Goal: Information Seeking & Learning: Find specific fact

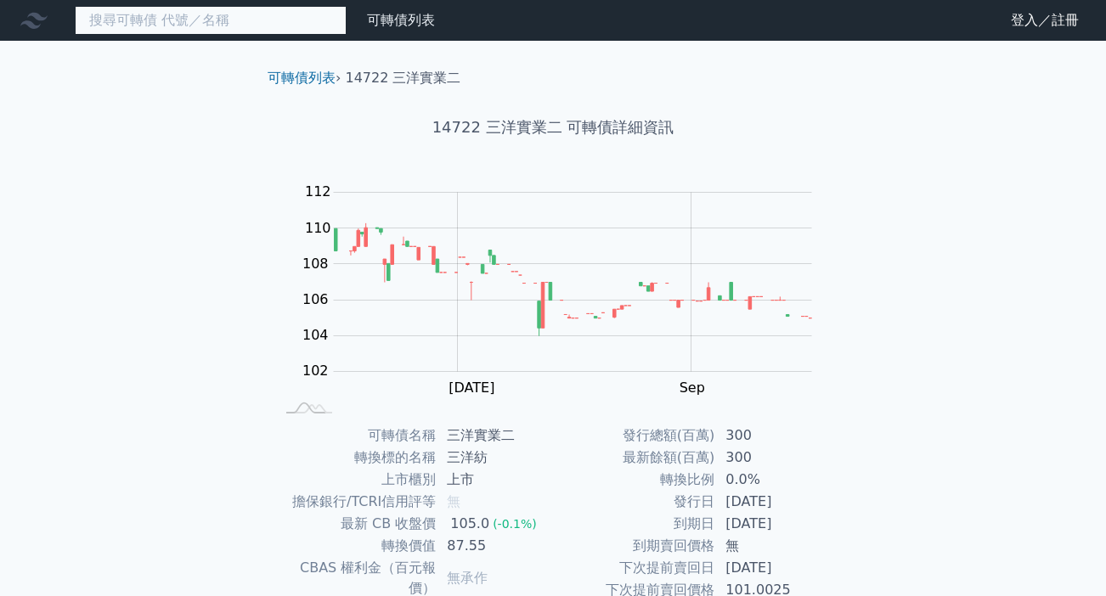
click at [139, 20] on input at bounding box center [211, 20] width 272 height 29
paste input "雷科五"
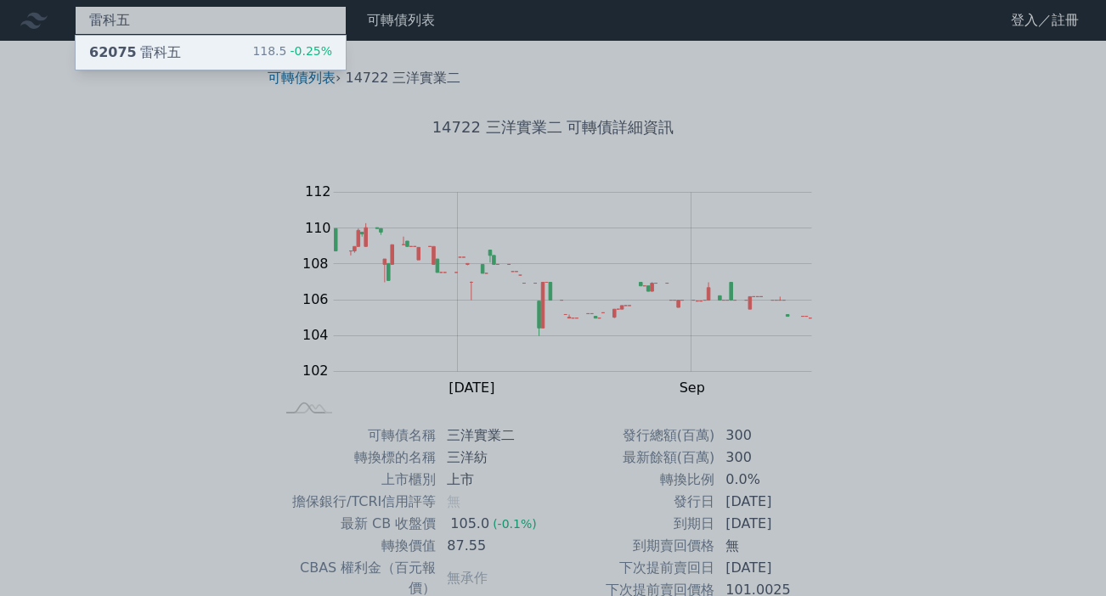
type input "雷科五"
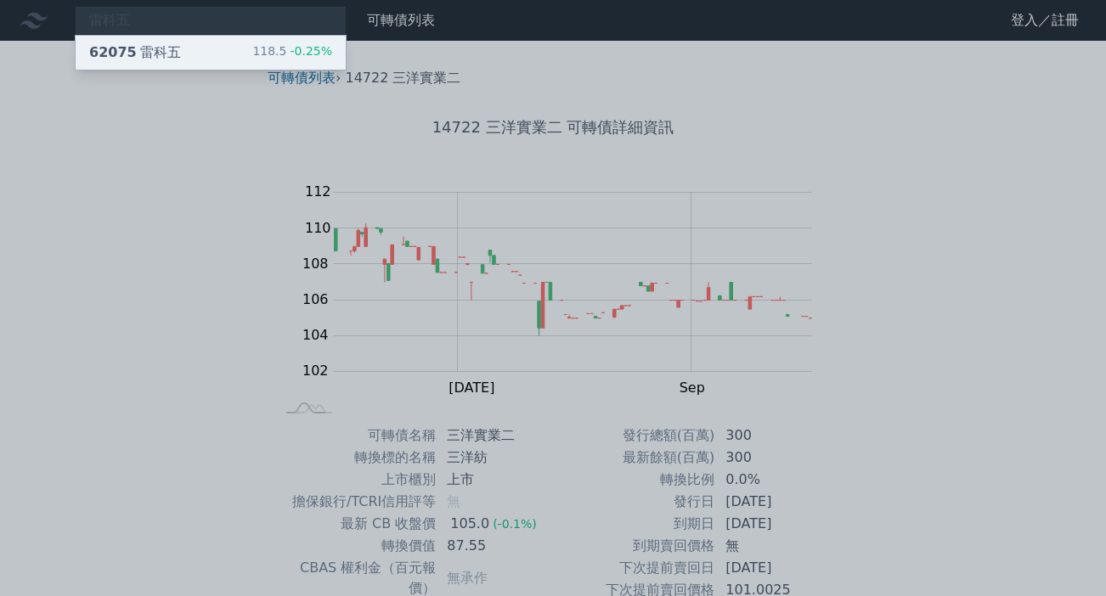
click at [155, 49] on div "62075 雷科五" at bounding box center [135, 52] width 92 height 20
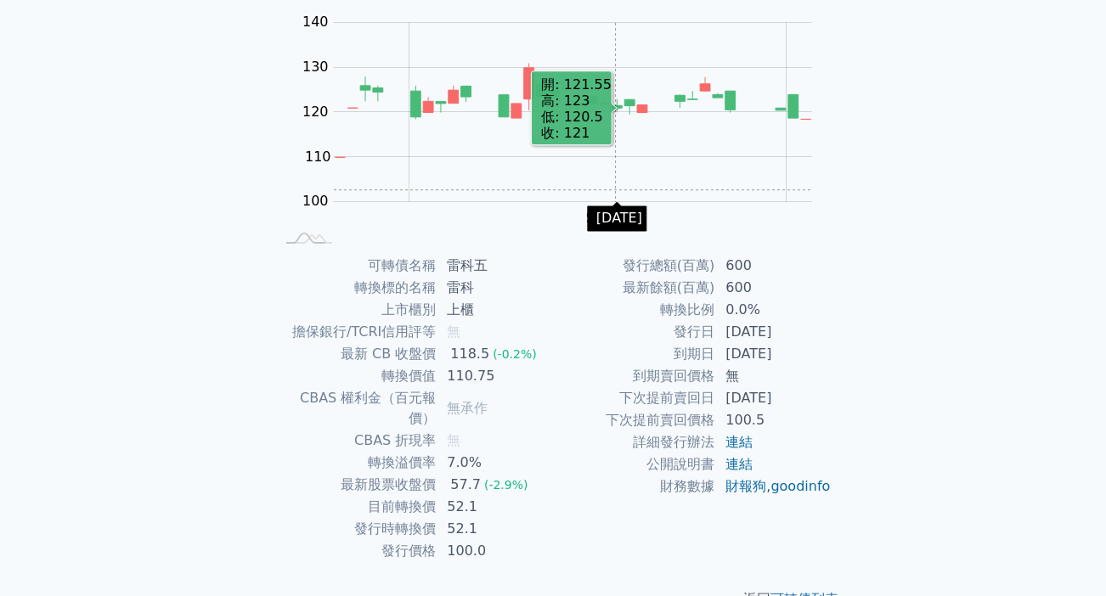
scroll to position [190, 0]
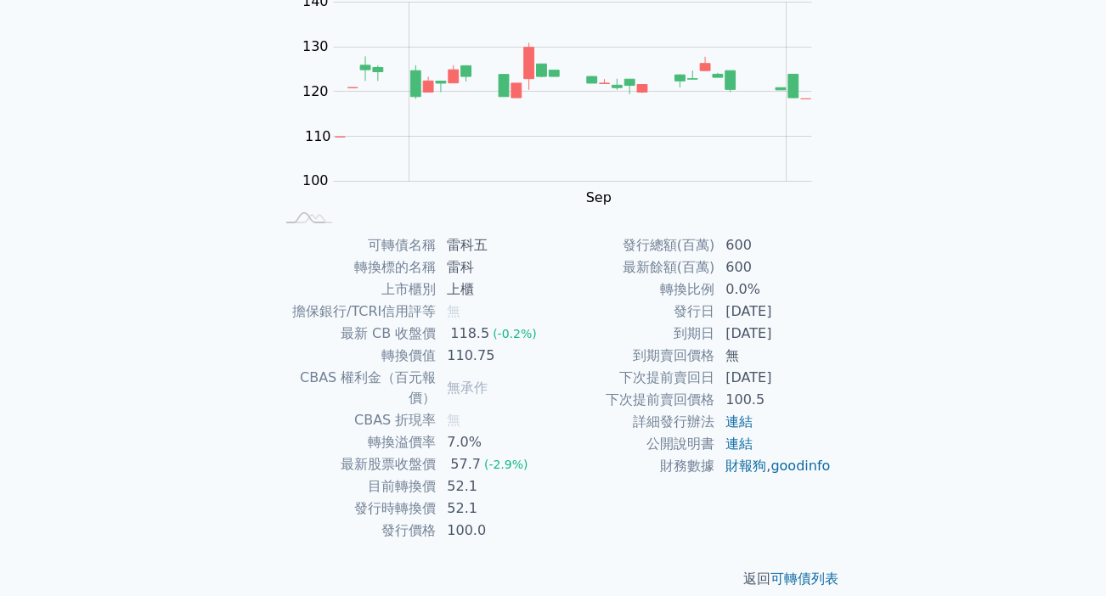
drag, startPoint x: 725, startPoint y: 334, endPoint x: 789, endPoint y: 334, distance: 63.7
click at [804, 334] on td "[DATE]" at bounding box center [773, 334] width 116 height 22
copy td "[DATE]"
click at [740, 425] on link "連結" at bounding box center [738, 422] width 27 height 16
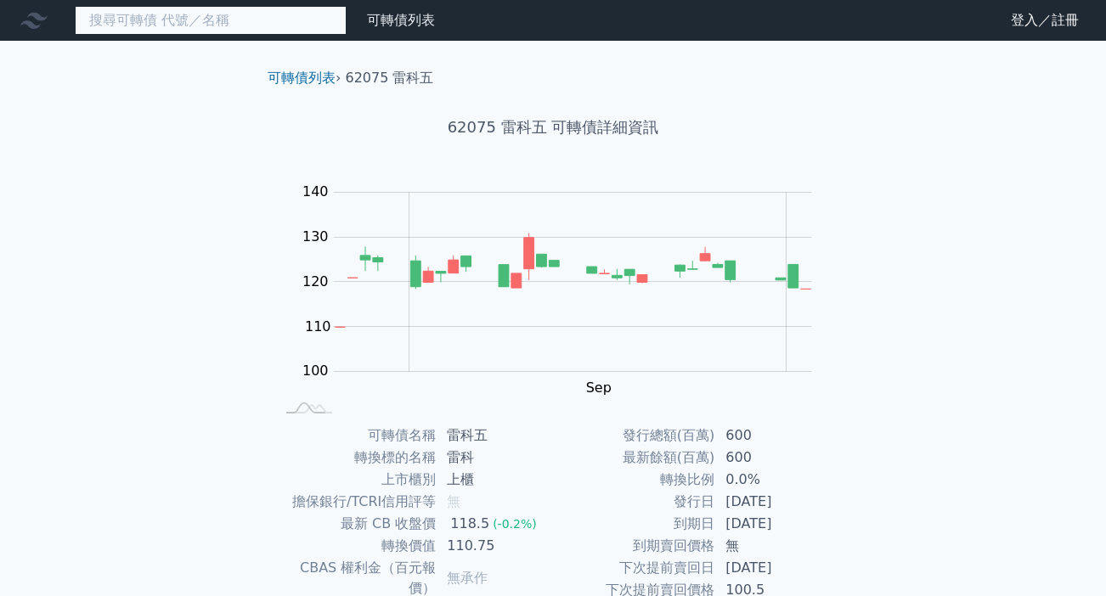
click at [190, 20] on input at bounding box center [211, 20] width 272 height 29
paste input "晶心科一"
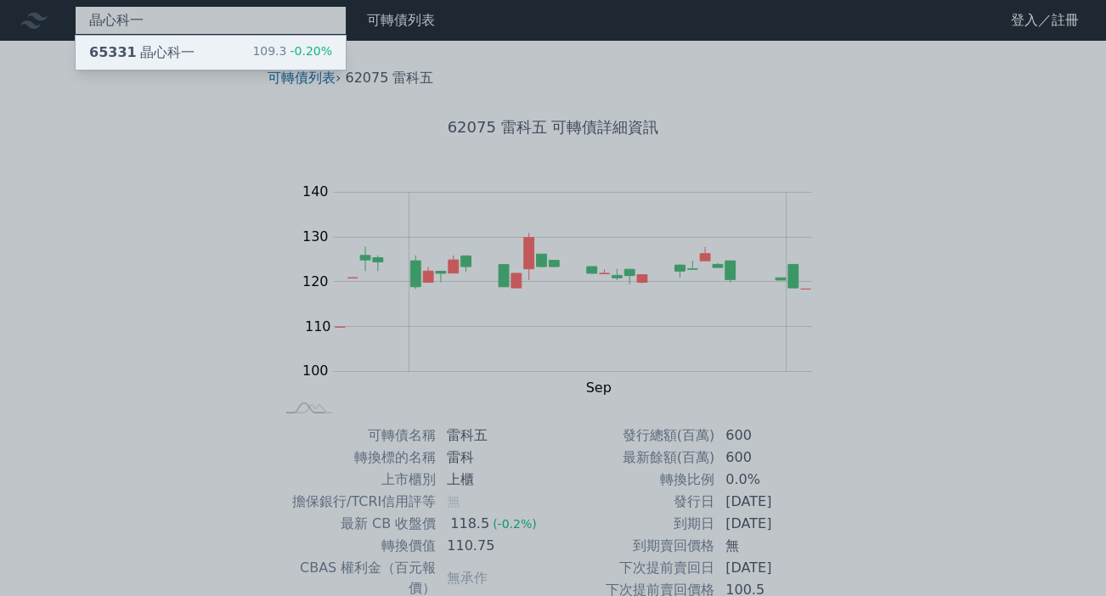
type input "晶心科一"
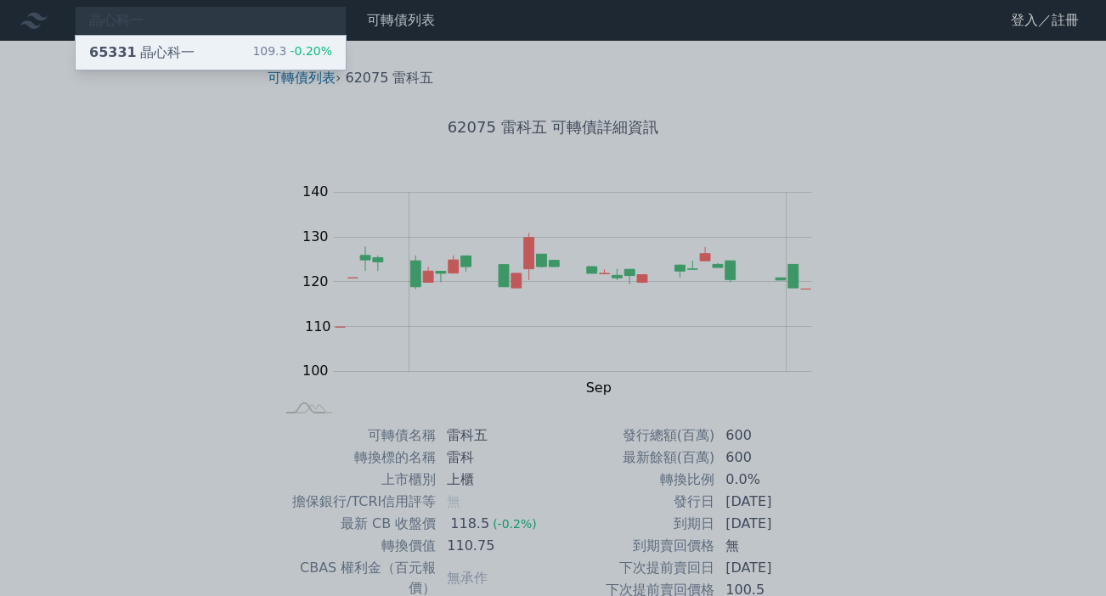
click at [170, 53] on div "65331 晶心科一" at bounding box center [141, 52] width 105 height 20
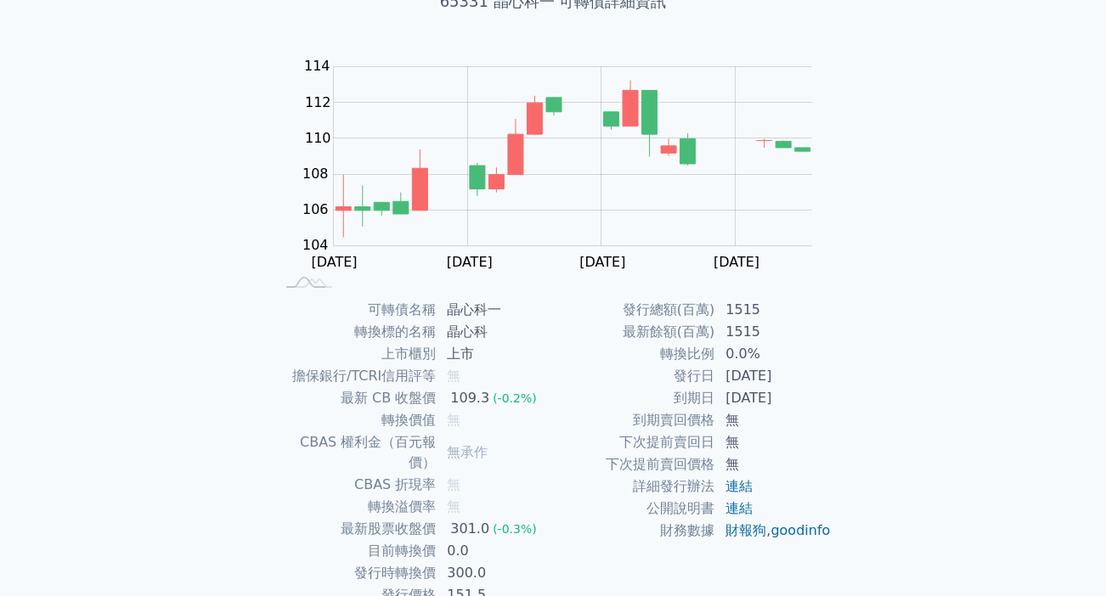
scroll to position [190, 0]
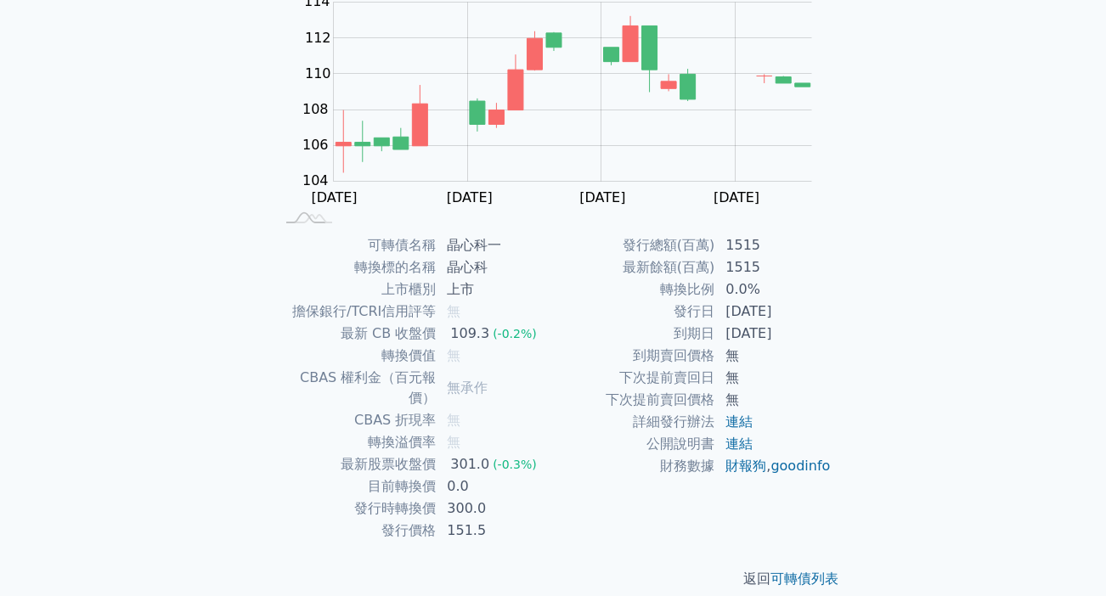
drag, startPoint x: 726, startPoint y: 333, endPoint x: 787, endPoint y: 337, distance: 61.3
click at [805, 335] on td "[DATE]" at bounding box center [773, 334] width 116 height 22
copy td "[DATE]"
click at [741, 423] on link "連結" at bounding box center [738, 422] width 27 height 16
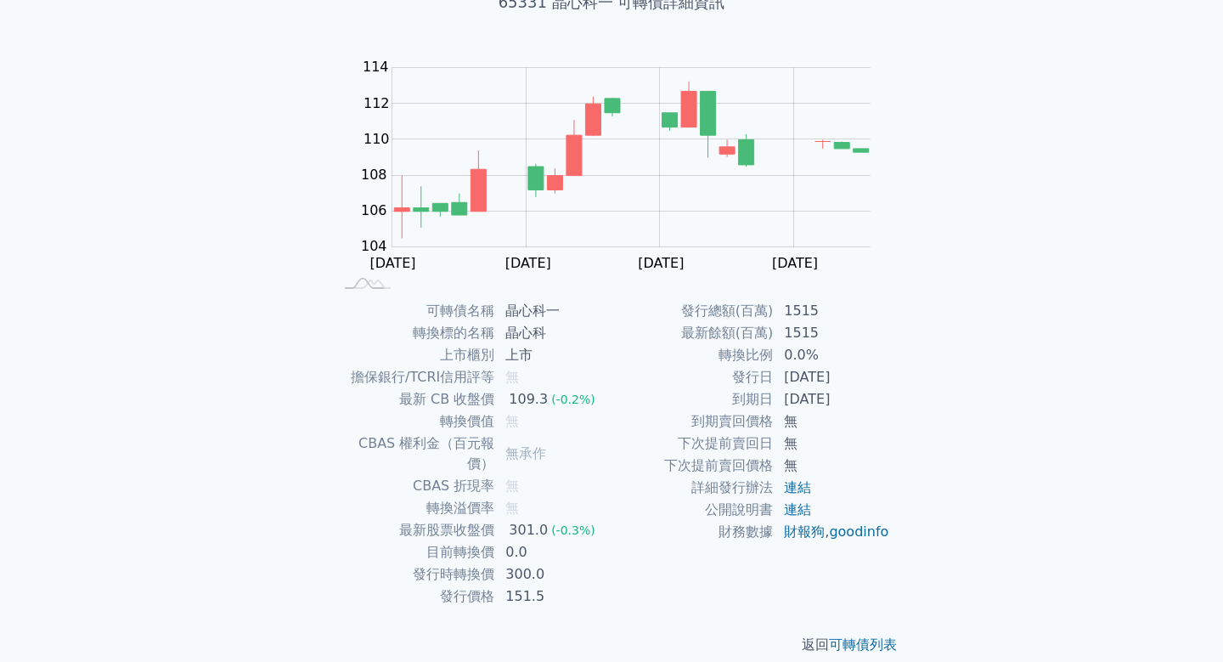
scroll to position [0, 0]
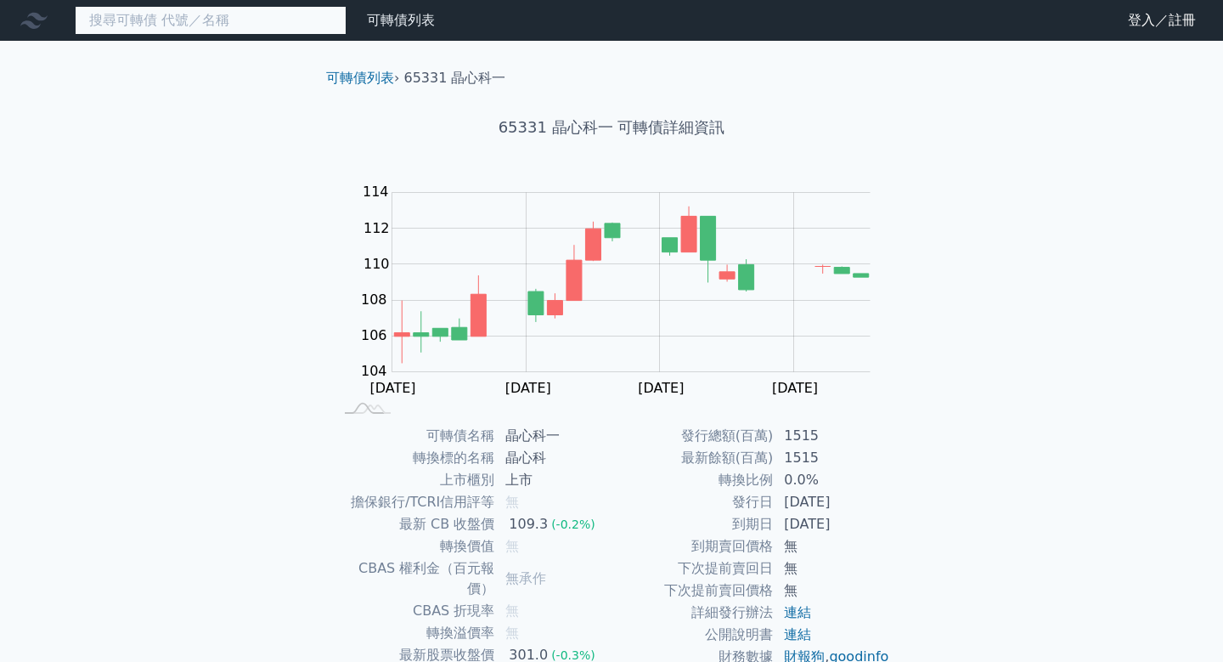
click at [164, 16] on input at bounding box center [211, 20] width 272 height 29
paste input "汎德永業一"
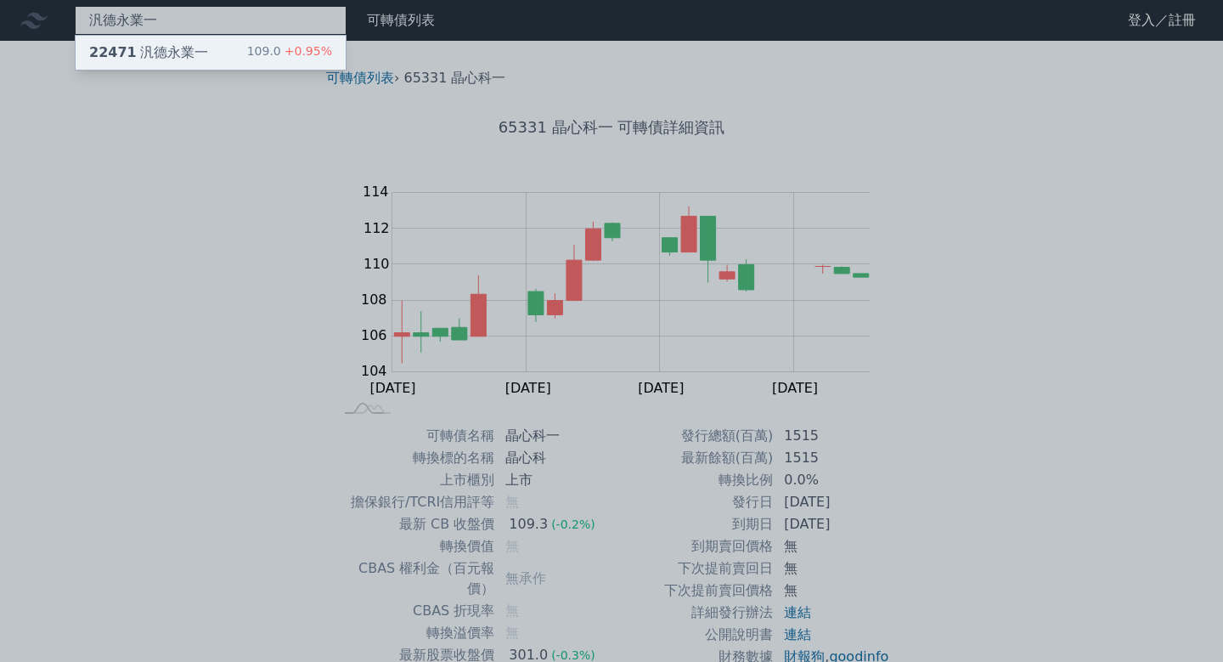
type input "汎德永業一"
click at [179, 54] on div "22471 汎德永業一" at bounding box center [148, 52] width 119 height 20
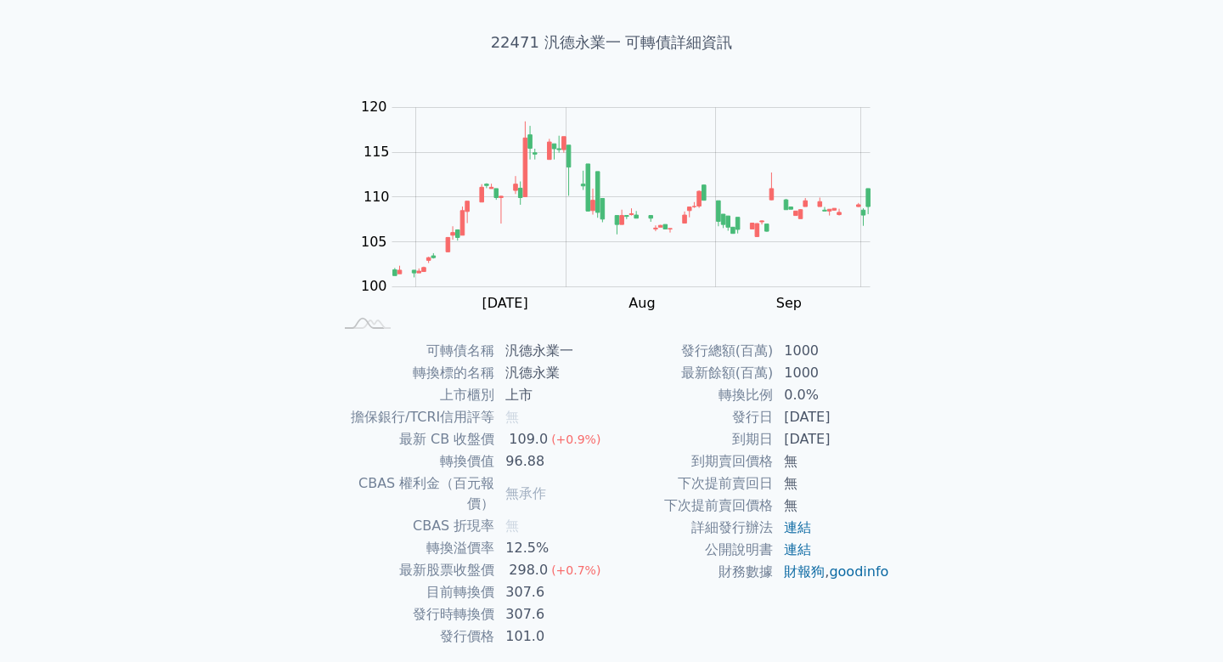
scroll to position [125, 0]
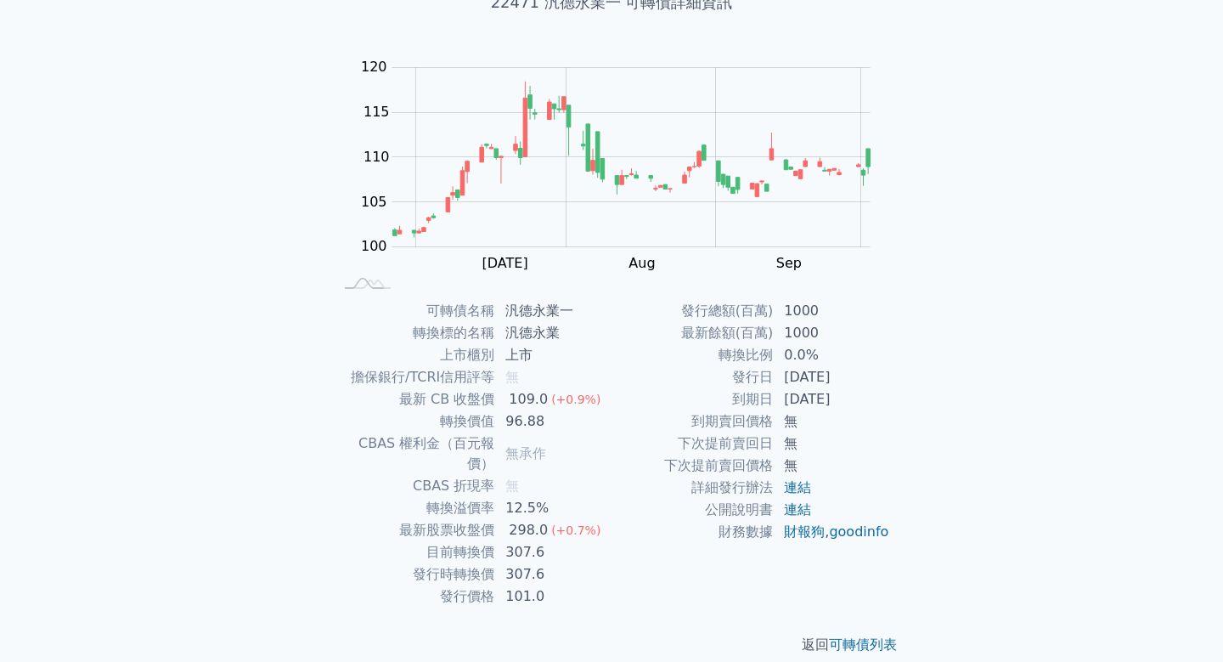
drag, startPoint x: 787, startPoint y: 400, endPoint x: 868, endPoint y: 399, distance: 80.7
click at [868, 399] on td "[DATE]" at bounding box center [832, 399] width 116 height 22
copy td "[DATE]"
click at [800, 491] on link "連結" at bounding box center [797, 487] width 27 height 16
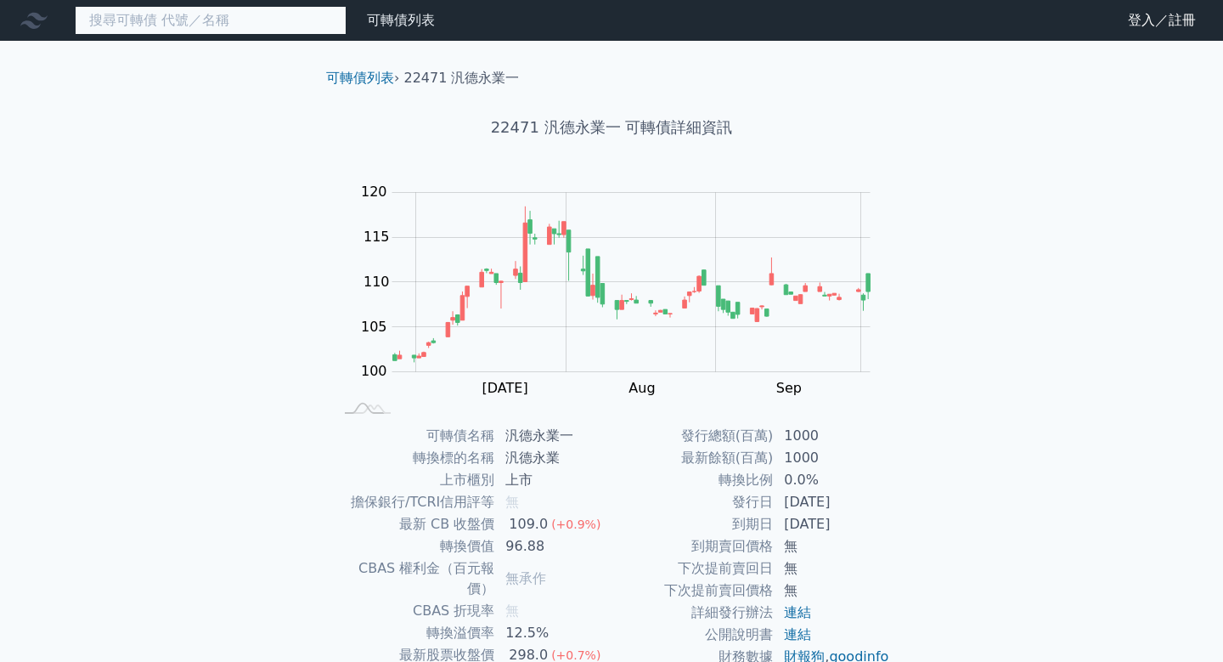
click at [161, 20] on input at bounding box center [211, 20] width 272 height 29
paste input "合[PERSON_NAME]"
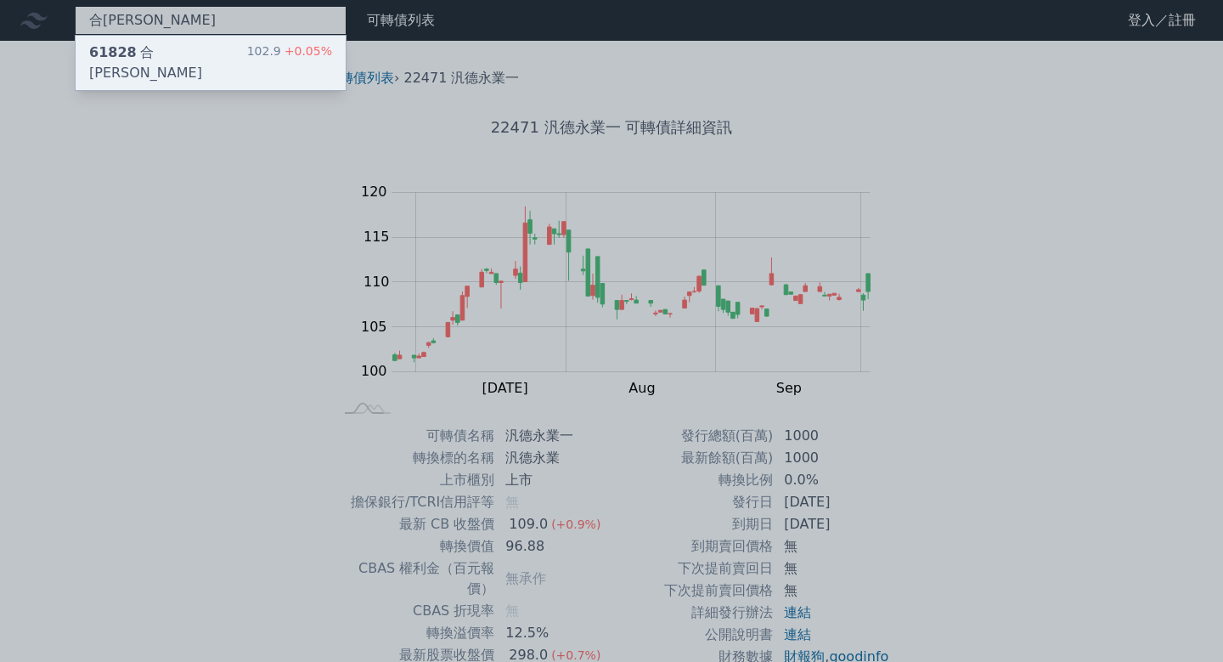
type input "合[PERSON_NAME]"
click at [159, 58] on div "61828 合[PERSON_NAME]" at bounding box center [168, 62] width 158 height 41
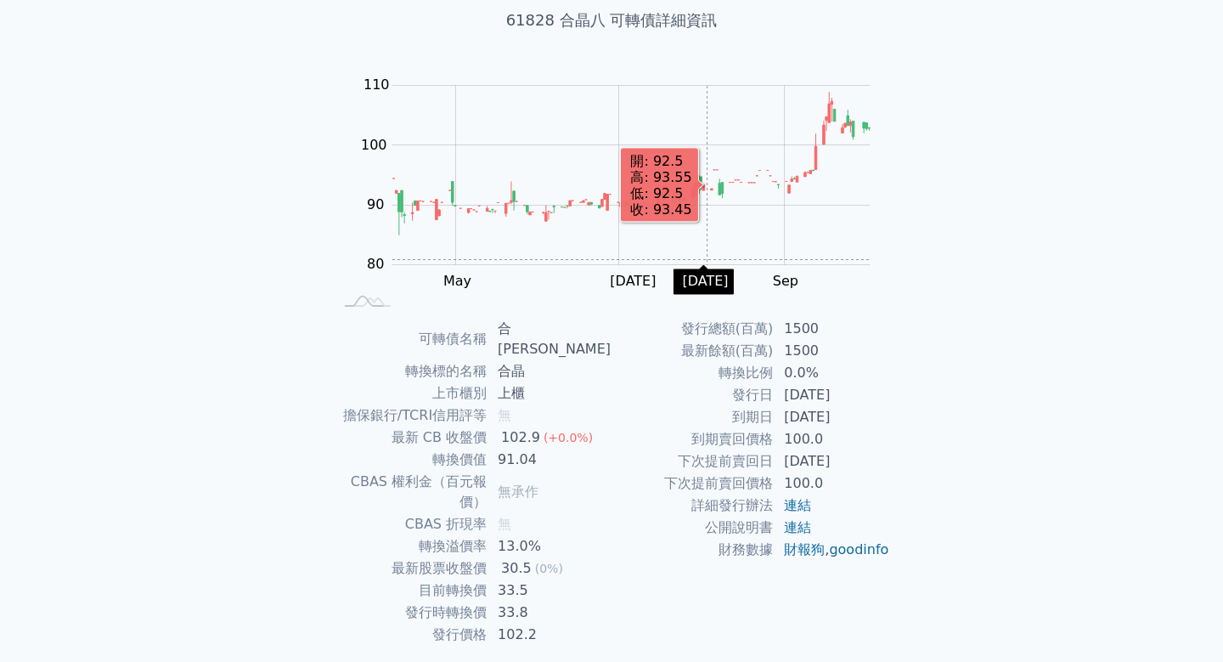
scroll to position [125, 0]
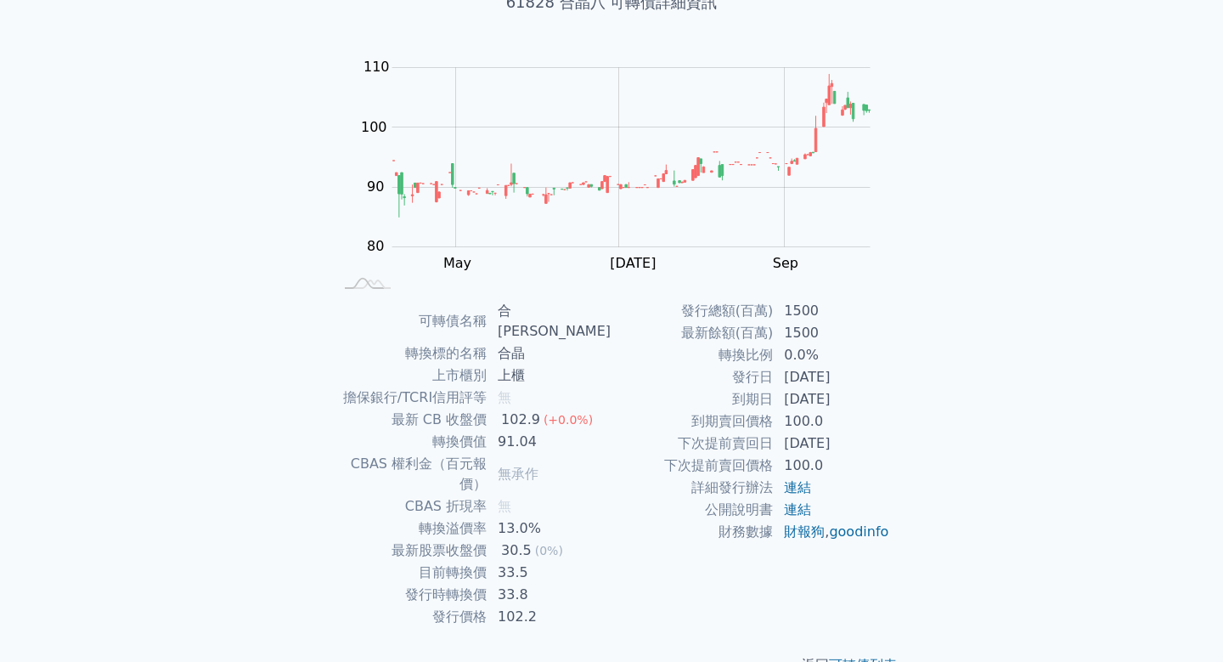
drag, startPoint x: 783, startPoint y: 398, endPoint x: 866, endPoint y: 398, distance: 83.2
click at [866, 398] on td "[DATE]" at bounding box center [832, 399] width 116 height 22
copy td "[DATE]"
click at [806, 489] on link "連結" at bounding box center [797, 487] width 27 height 16
click at [798, 487] on link "連結" at bounding box center [797, 487] width 27 height 16
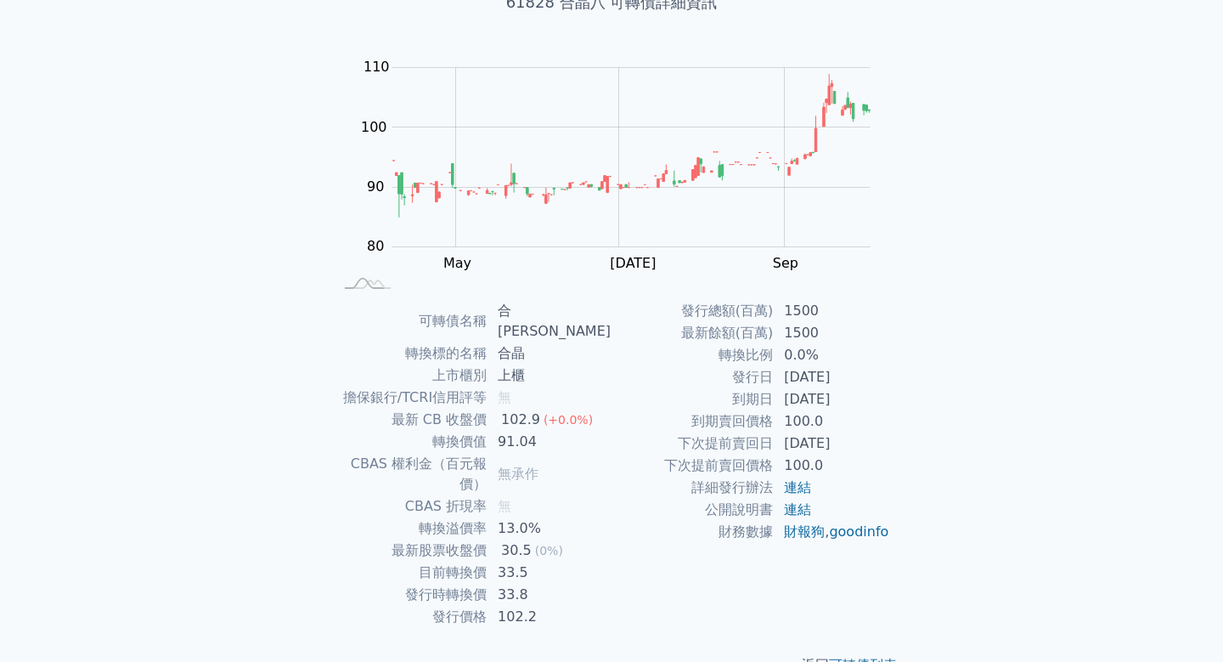
scroll to position [0, 0]
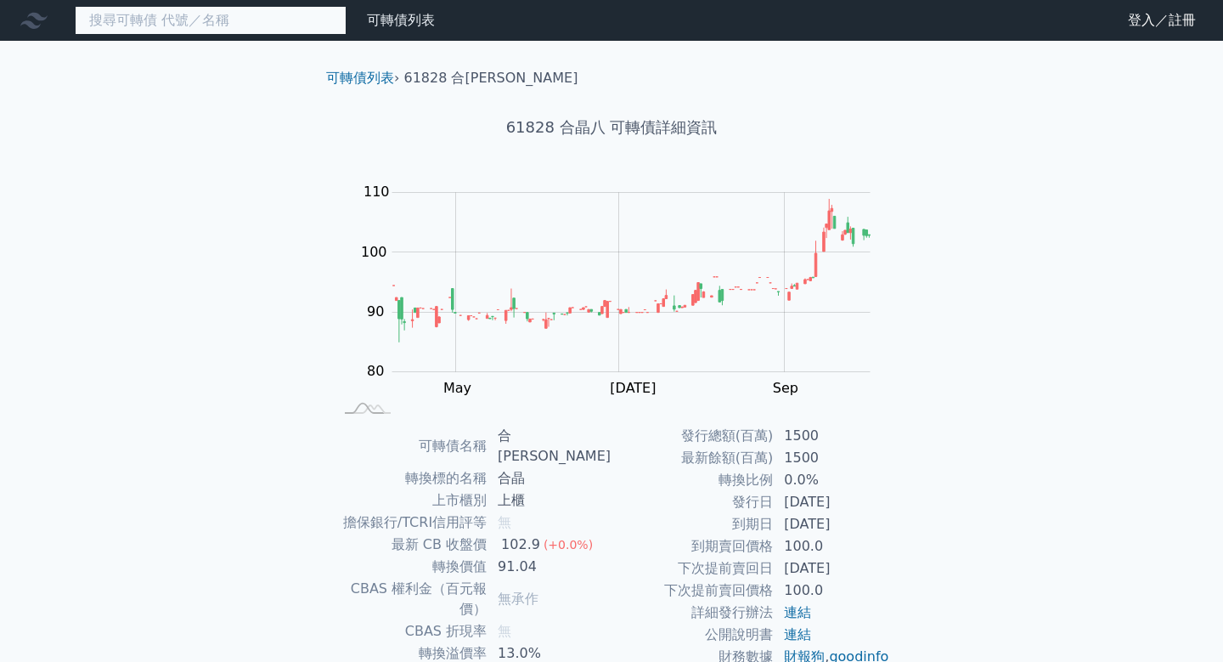
click at [133, 20] on input at bounding box center [211, 20] width 272 height 29
paste input "[PERSON_NAME]ＫＹ"
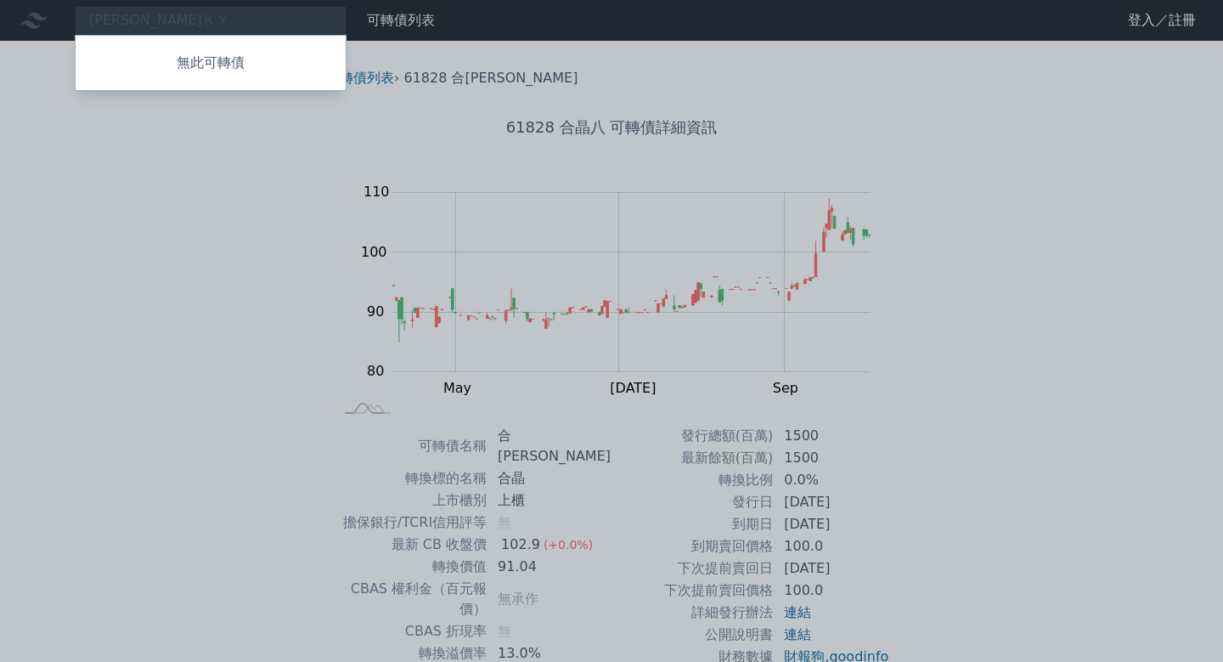
click at [174, 21] on div at bounding box center [611, 331] width 1223 height 662
click at [178, 20] on div "[PERSON_NAME]ＫＹ 無此可轉債" at bounding box center [211, 20] width 272 height 29
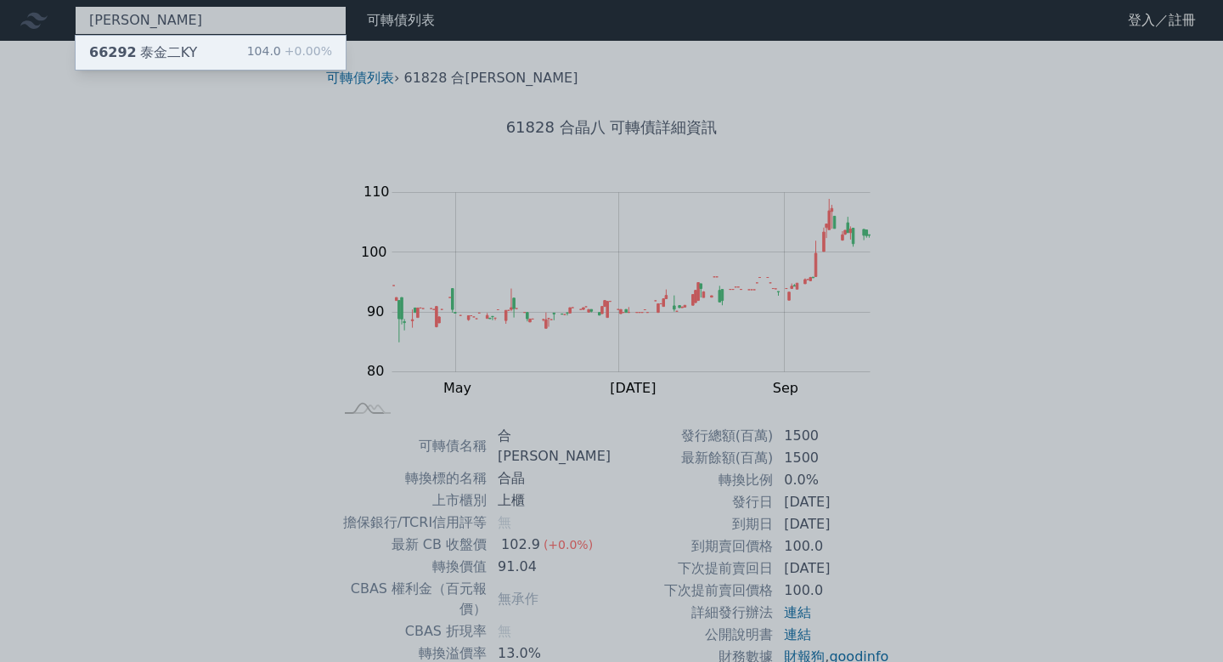
type input "[PERSON_NAME]"
click at [145, 51] on div "66292 泰金二KY" at bounding box center [143, 52] width 108 height 20
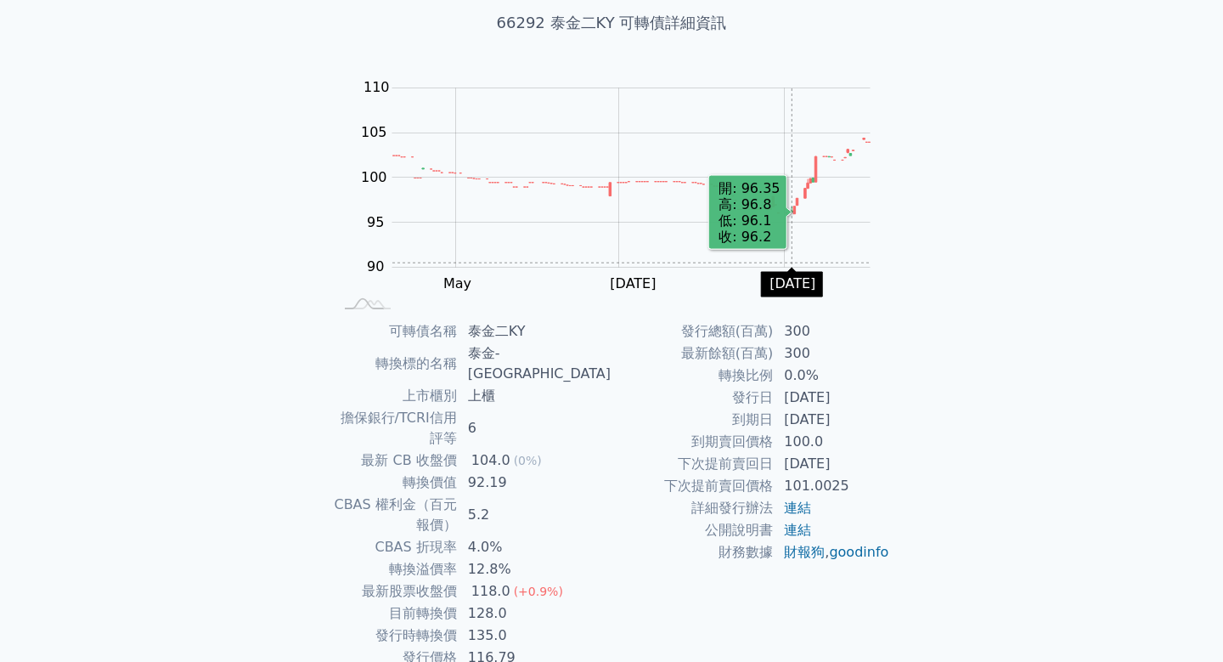
scroll to position [125, 0]
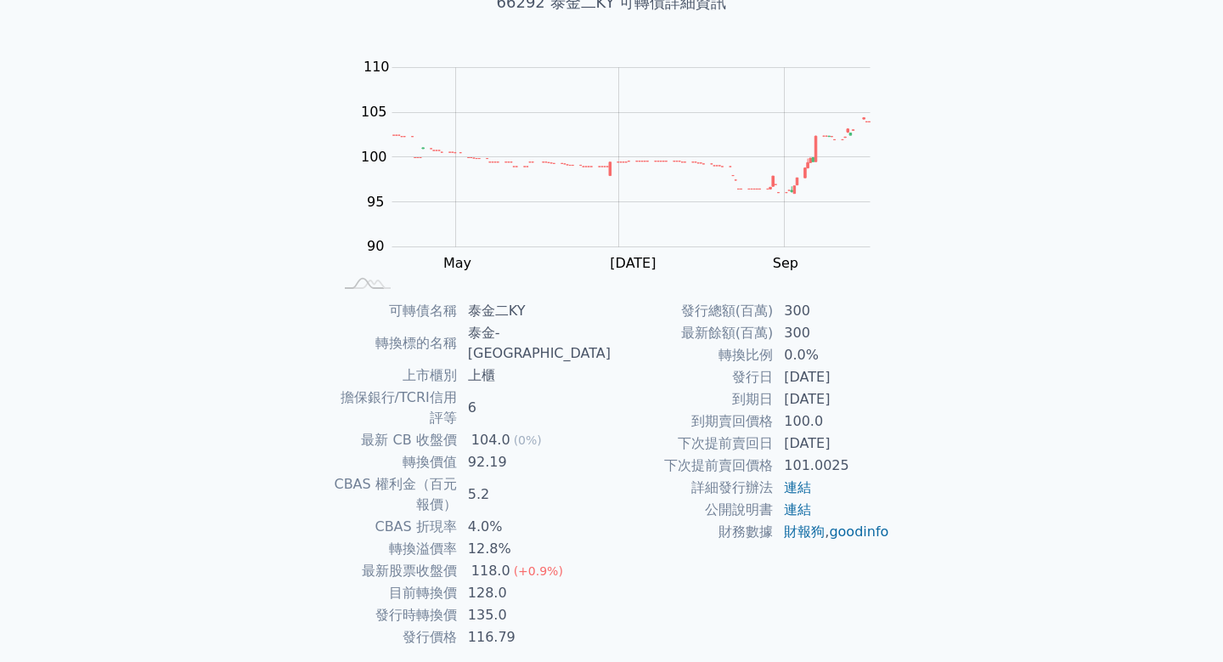
drag, startPoint x: 786, startPoint y: 400, endPoint x: 862, endPoint y: 398, distance: 76.4
click at [862, 398] on td "[DATE]" at bounding box center [832, 399] width 116 height 22
copy td "[DATE]"
click at [802, 490] on link "連結" at bounding box center [797, 487] width 27 height 16
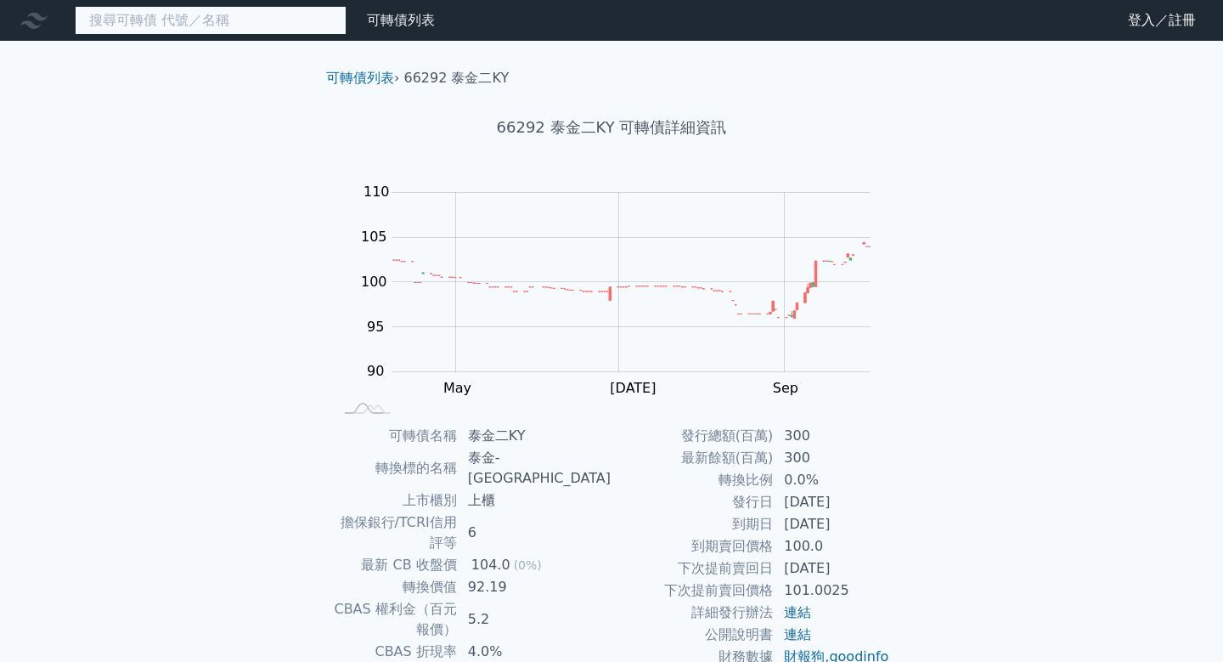
click at [172, 14] on input at bounding box center [211, 20] width 272 height 29
paste input "太普高三"
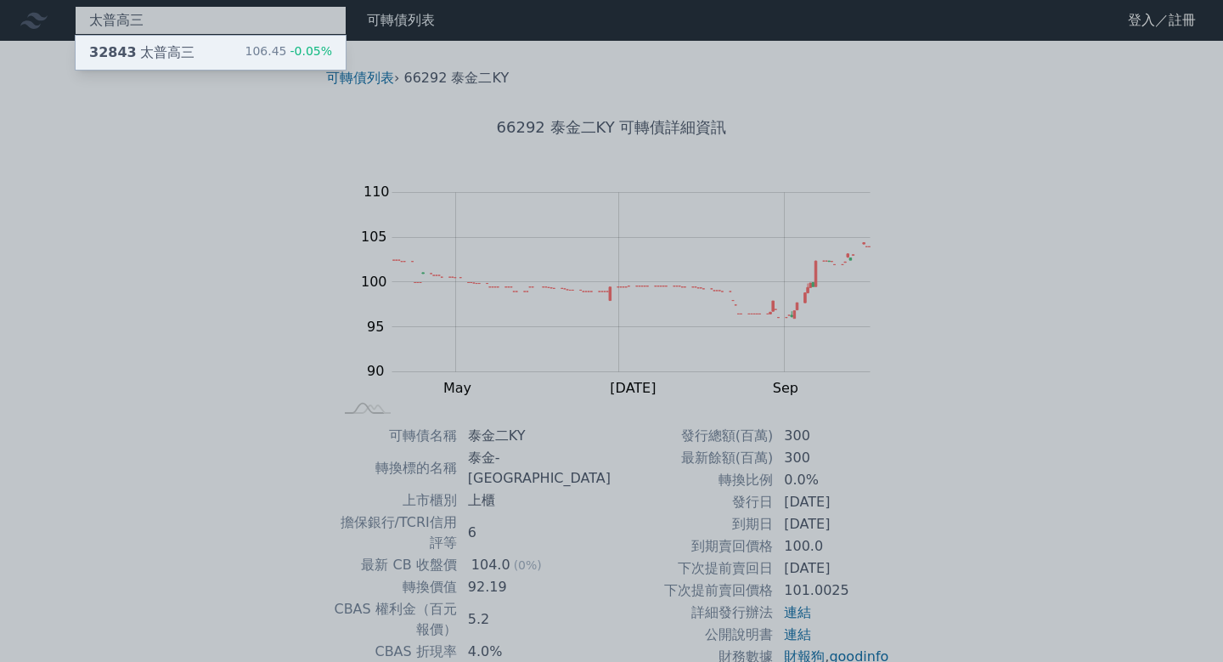
type input "太普高三"
click at [178, 54] on div "32843 太普高三" at bounding box center [141, 52] width 105 height 20
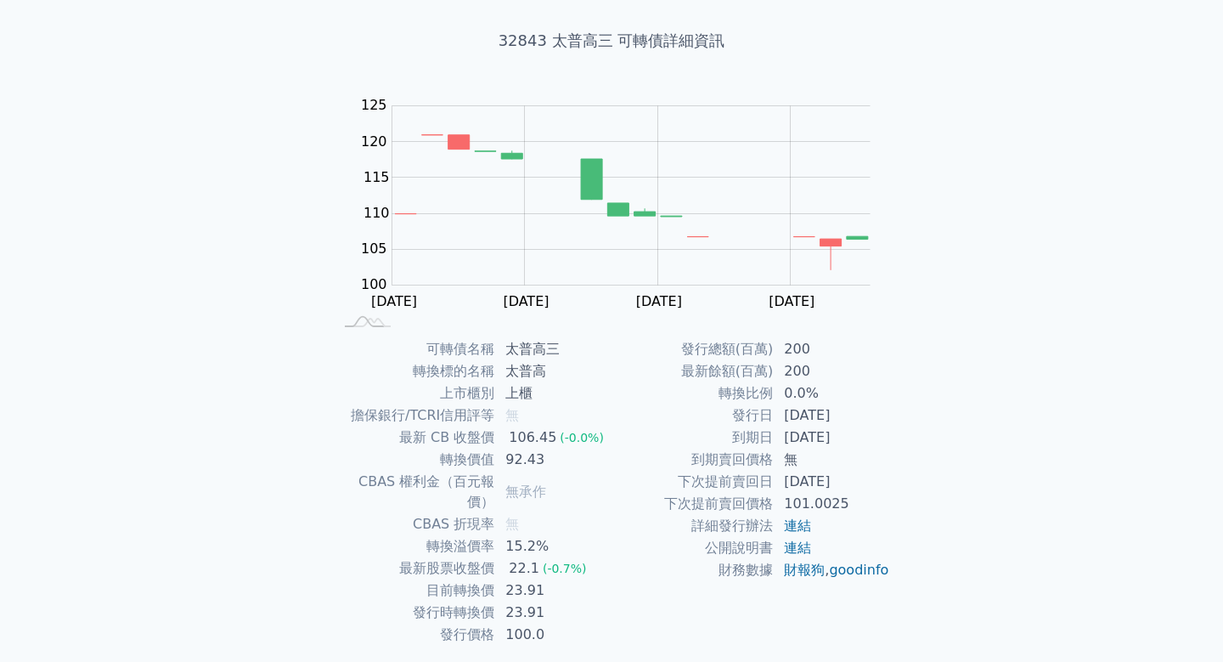
scroll to position [120, 0]
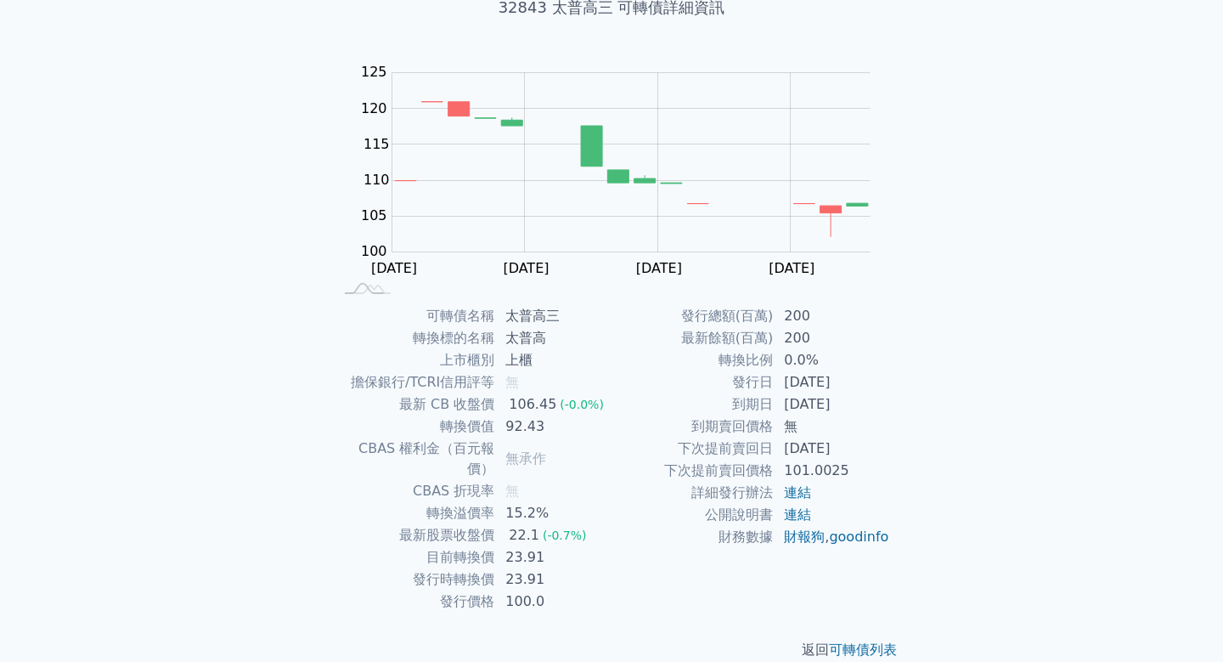
drag, startPoint x: 785, startPoint y: 405, endPoint x: 858, endPoint y: 405, distance: 73.0
click at [875, 405] on td "[DATE]" at bounding box center [832, 404] width 116 height 22
copy td "[DATE]"
click at [801, 491] on link "連結" at bounding box center [797, 492] width 27 height 16
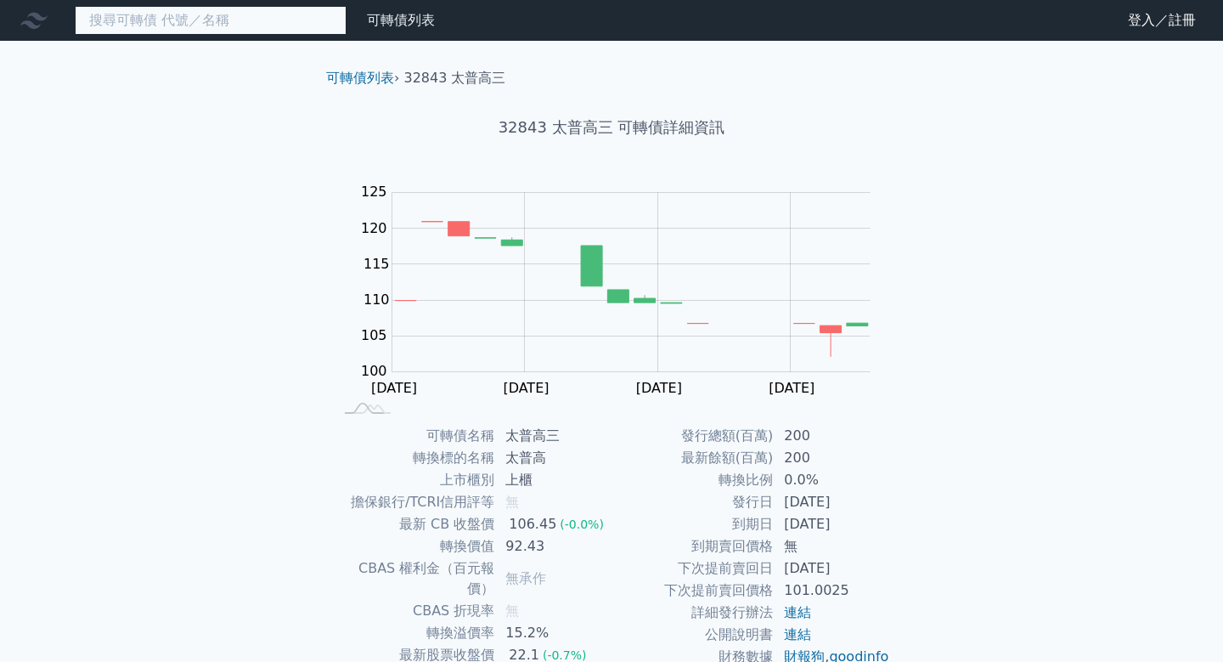
click at [146, 16] on input at bounding box center [211, 20] width 272 height 29
paste input "醣聯四"
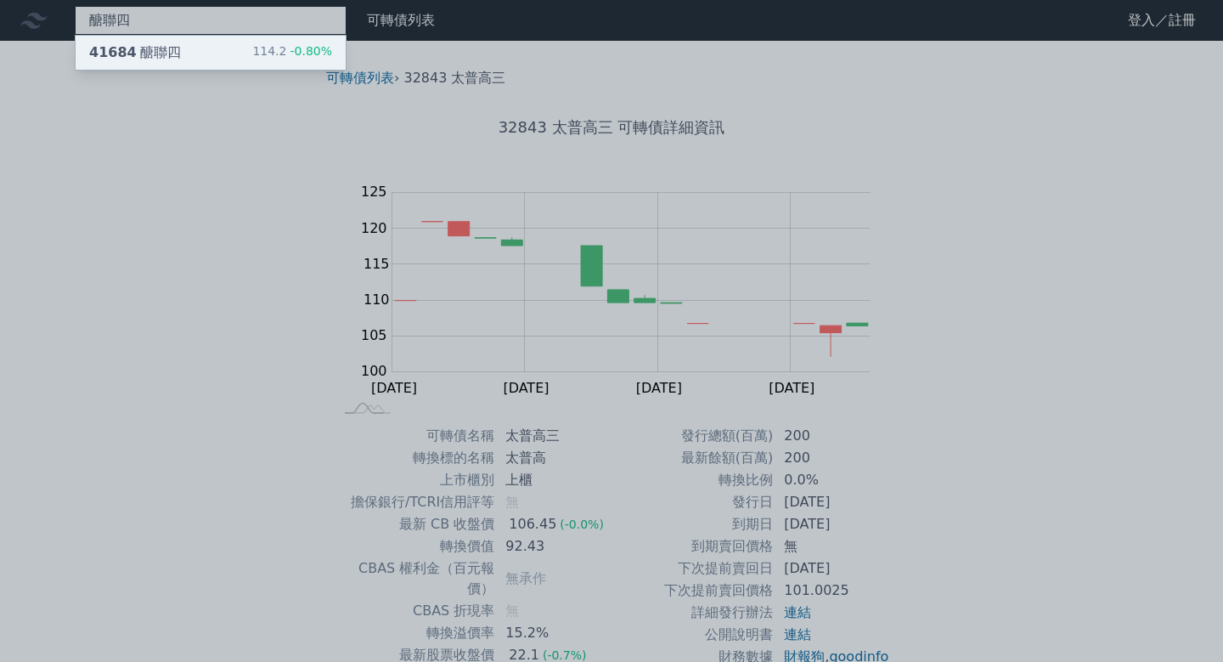
type input "醣聯四"
click at [164, 59] on div "41684 醣聯四" at bounding box center [135, 52] width 92 height 20
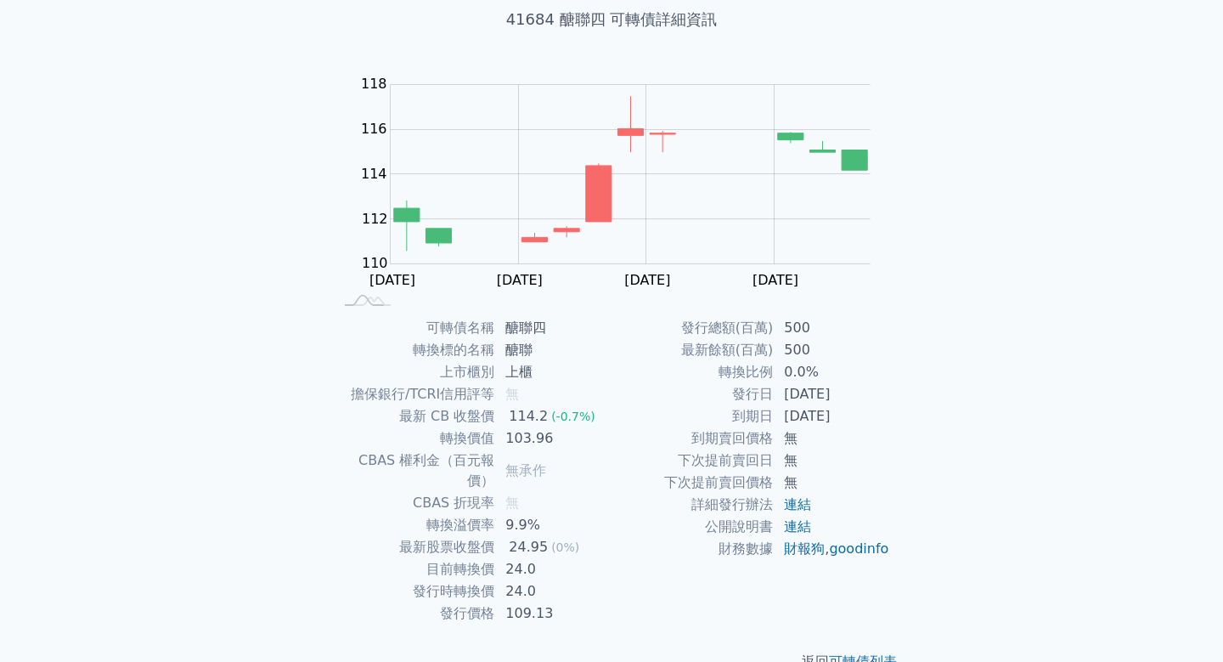
scroll to position [120, 0]
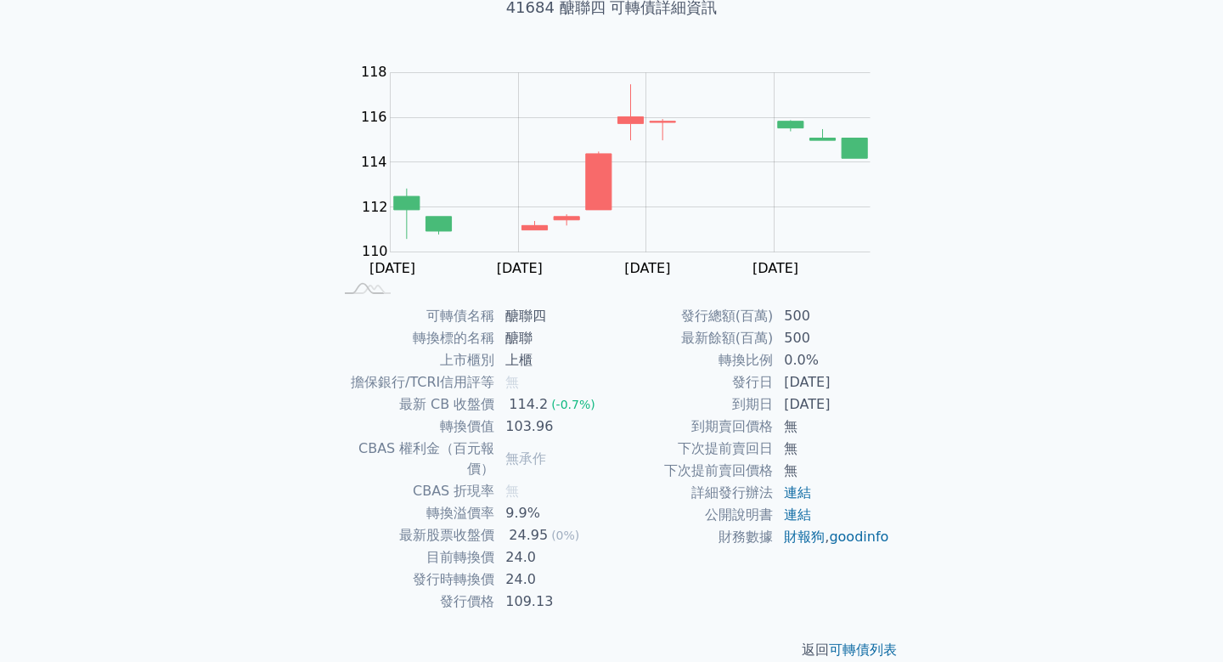
drag, startPoint x: 786, startPoint y: 406, endPoint x: 865, endPoint y: 404, distance: 79.0
click at [865, 404] on td "[DATE]" at bounding box center [832, 404] width 116 height 22
copy td "[DATE]"
click at [801, 497] on link "連結" at bounding box center [797, 492] width 27 height 16
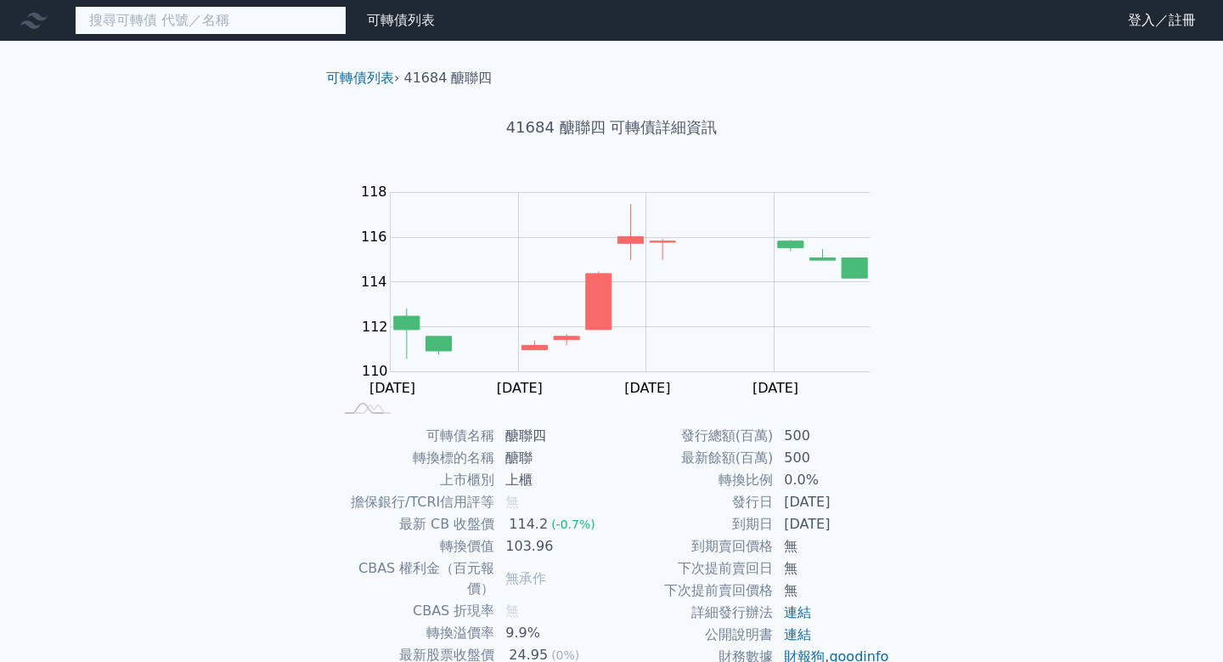
click at [137, 18] on input at bounding box center [211, 20] width 272 height 29
paste input "晶豪科一"
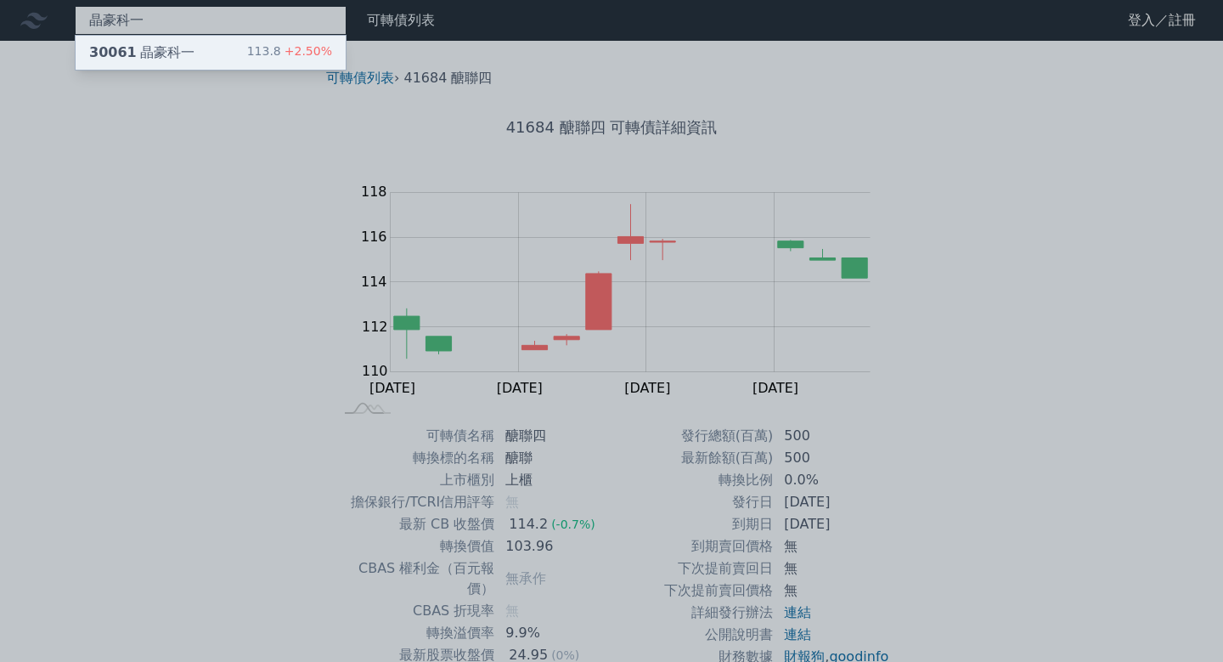
type input "晶豪科一"
click at [168, 54] on div "30061 晶豪科一" at bounding box center [141, 52] width 105 height 20
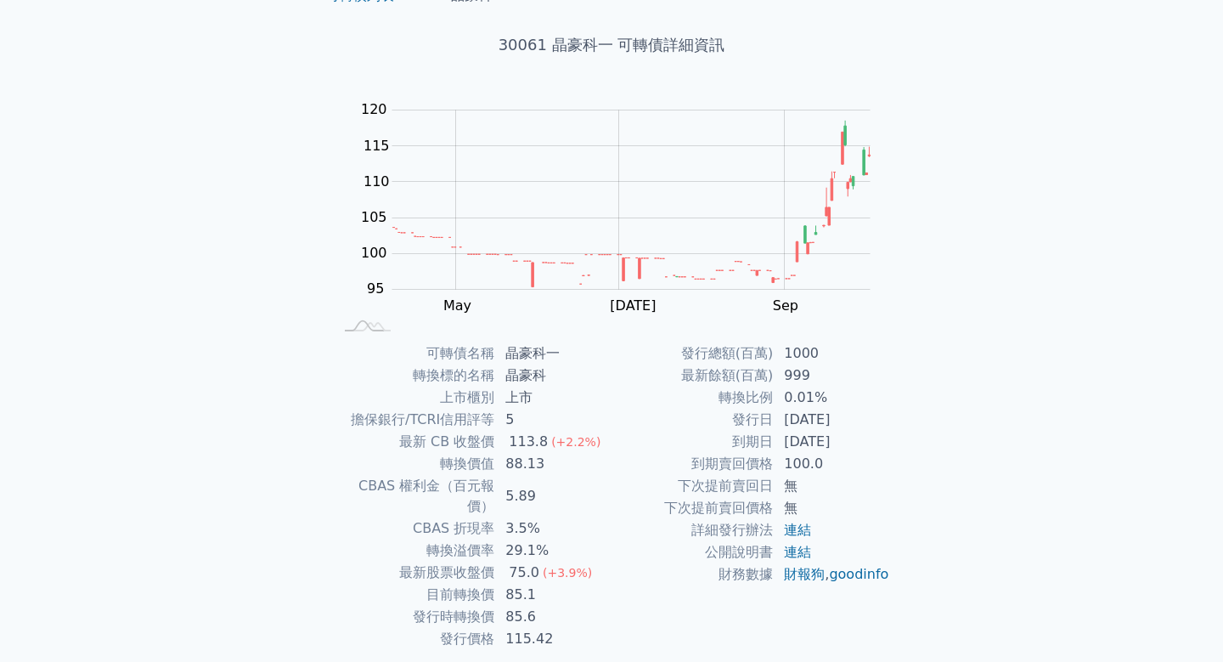
scroll to position [125, 0]
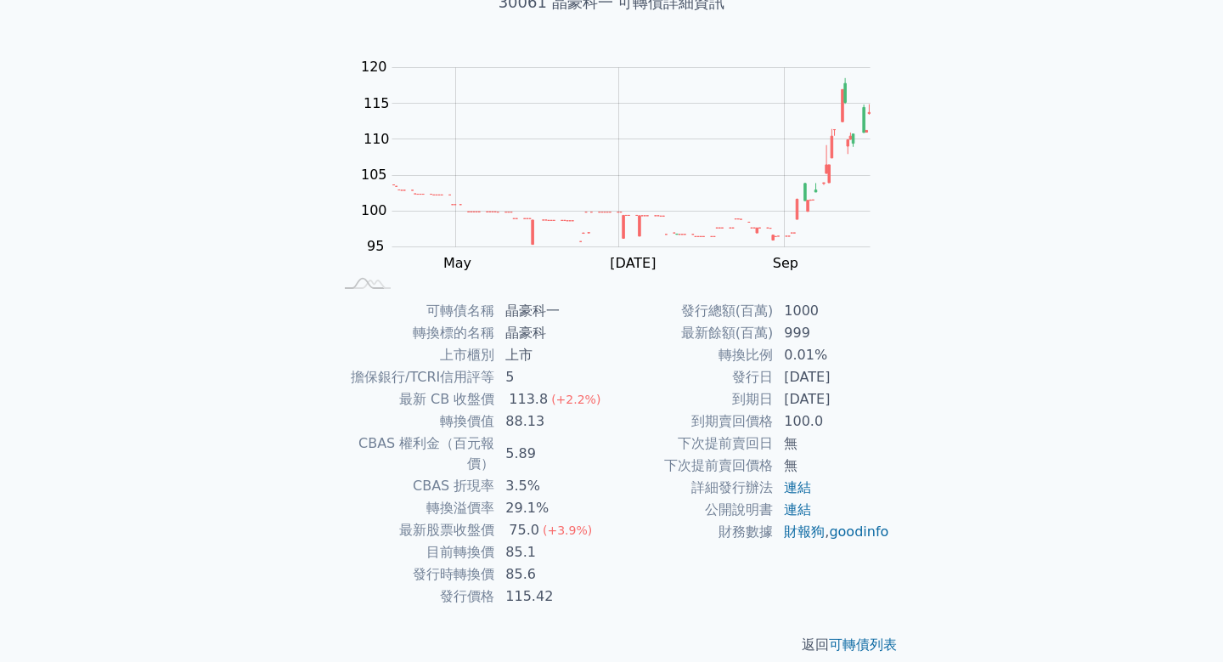
drag, startPoint x: 786, startPoint y: 396, endPoint x: 865, endPoint y: 396, distance: 79.0
click at [865, 396] on td "[DATE]" at bounding box center [832, 399] width 116 height 22
copy td "[DATE]"
click at [805, 491] on link "連結" at bounding box center [797, 487] width 27 height 16
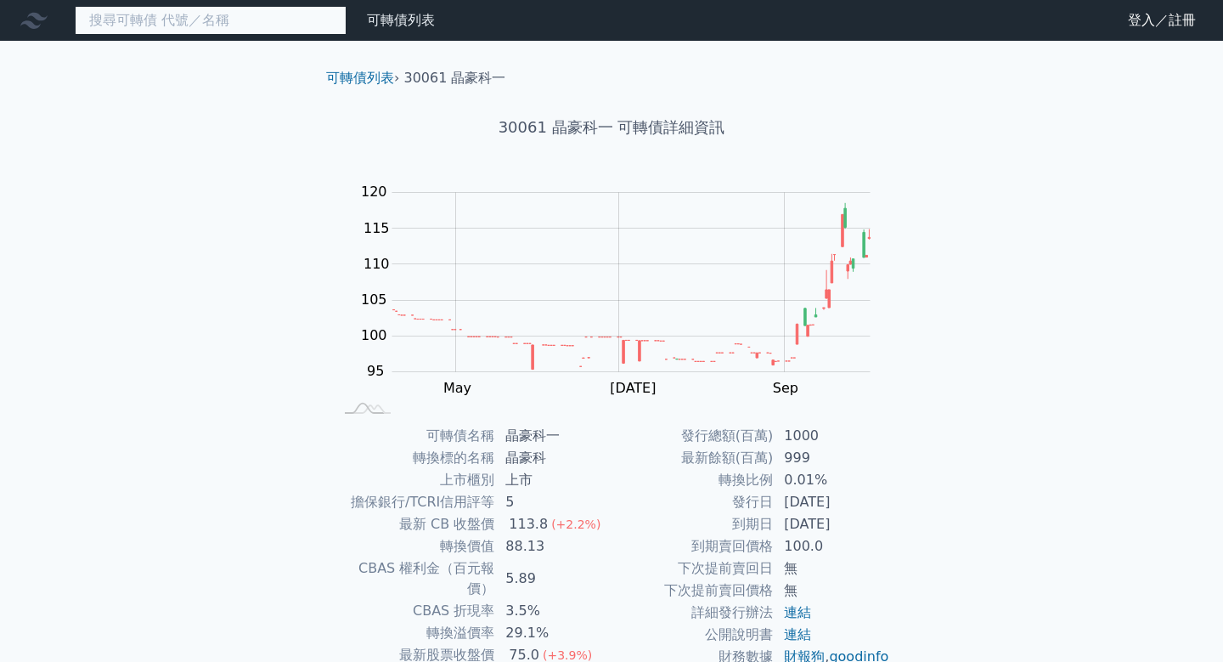
click at [166, 20] on input at bounding box center [211, 20] width 272 height 29
paste input "廣越二"
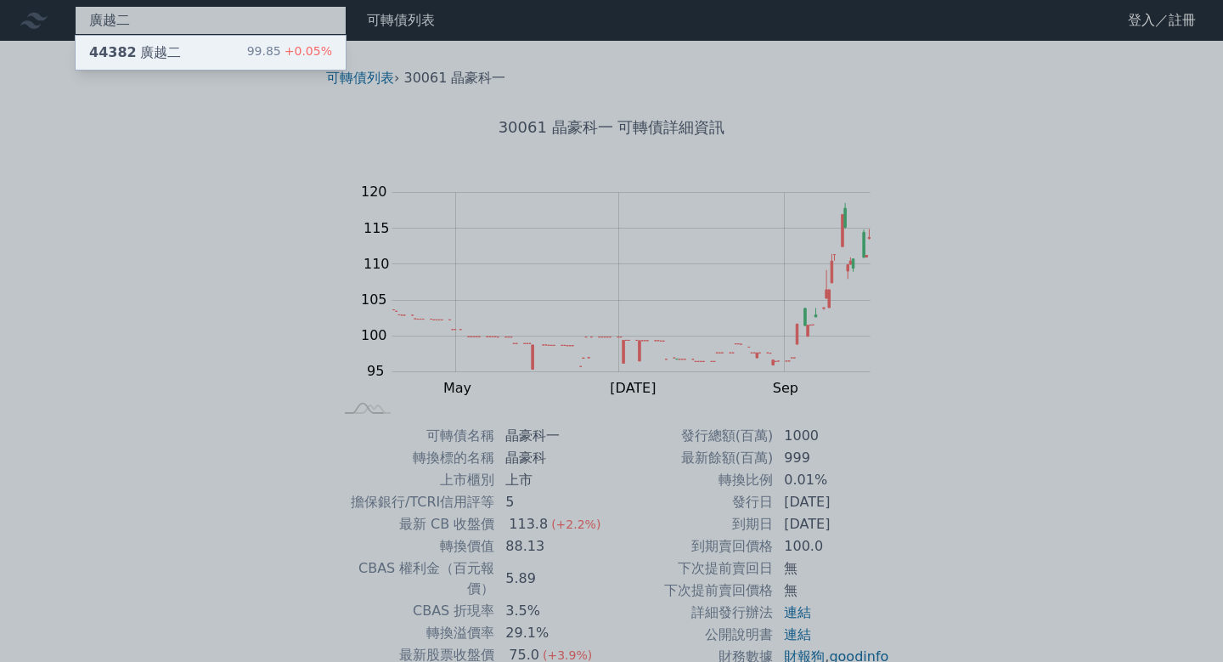
type input "廣越二"
click at [161, 55] on div "44382 [PERSON_NAME]" at bounding box center [135, 52] width 92 height 20
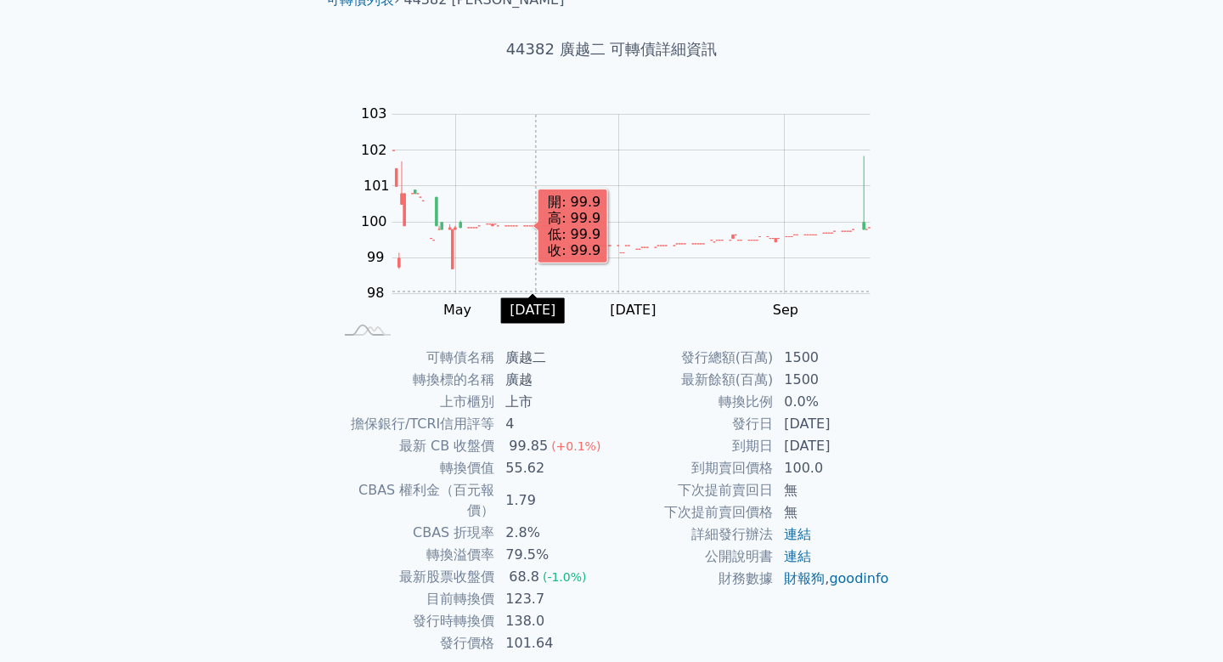
scroll to position [125, 0]
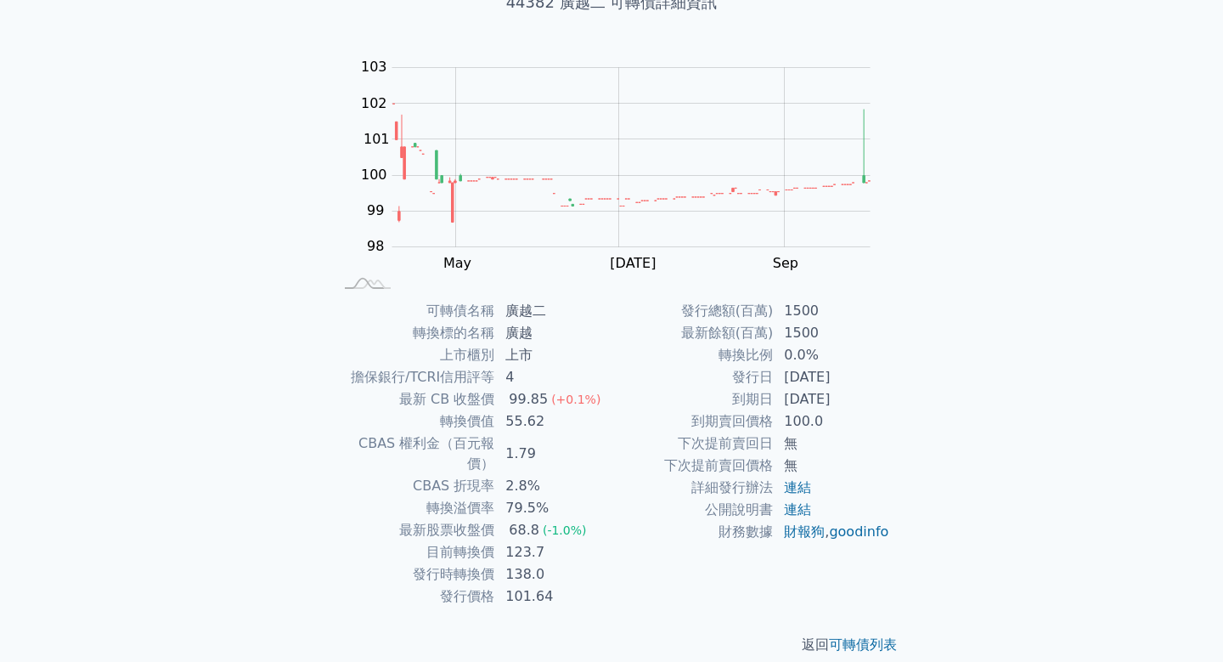
drag, startPoint x: 786, startPoint y: 396, endPoint x: 867, endPoint y: 396, distance: 81.5
click at [867, 396] on td "[DATE]" at bounding box center [832, 399] width 116 height 22
copy td "[DATE]"
click at [803, 487] on link "連結" at bounding box center [797, 487] width 27 height 16
